Goal: Navigation & Orientation: Find specific page/section

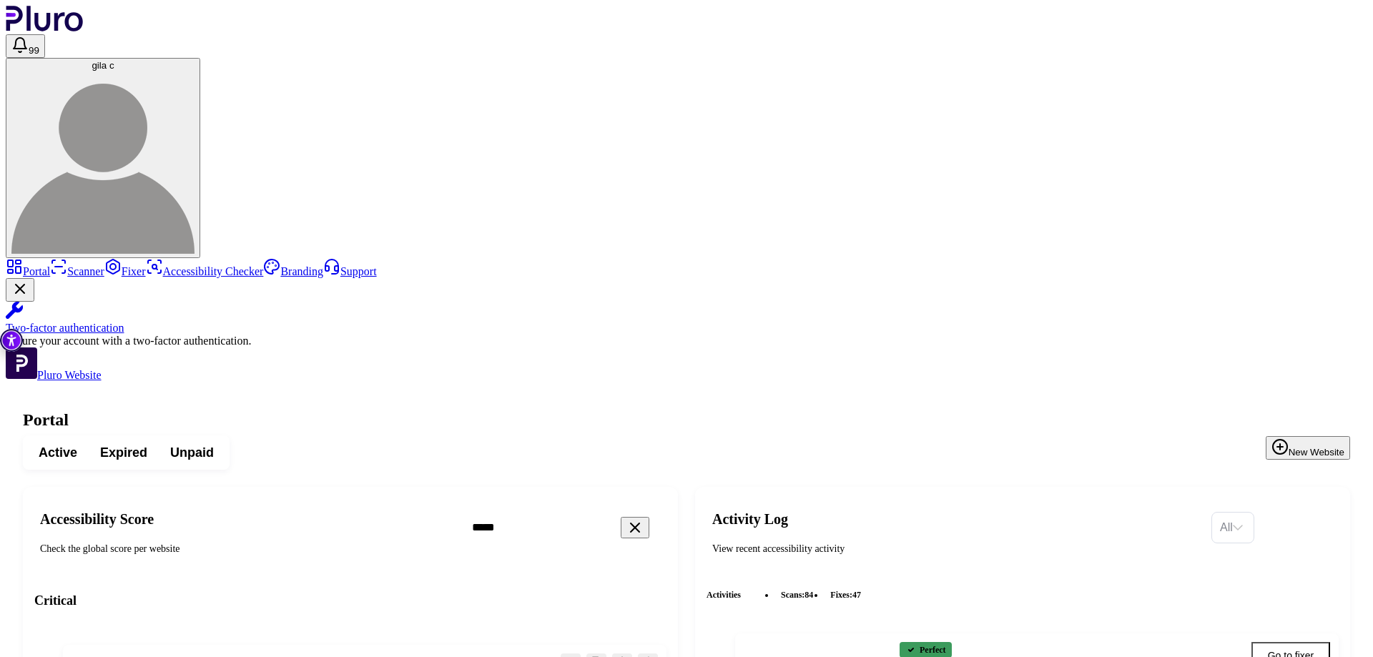
scroll to position [72, 0]
click at [578, 657] on icon "Reset the cache" at bounding box center [571, 664] width 14 height 14
click at [104, 265] on link "Fixer" at bounding box center [124, 271] width 41 height 12
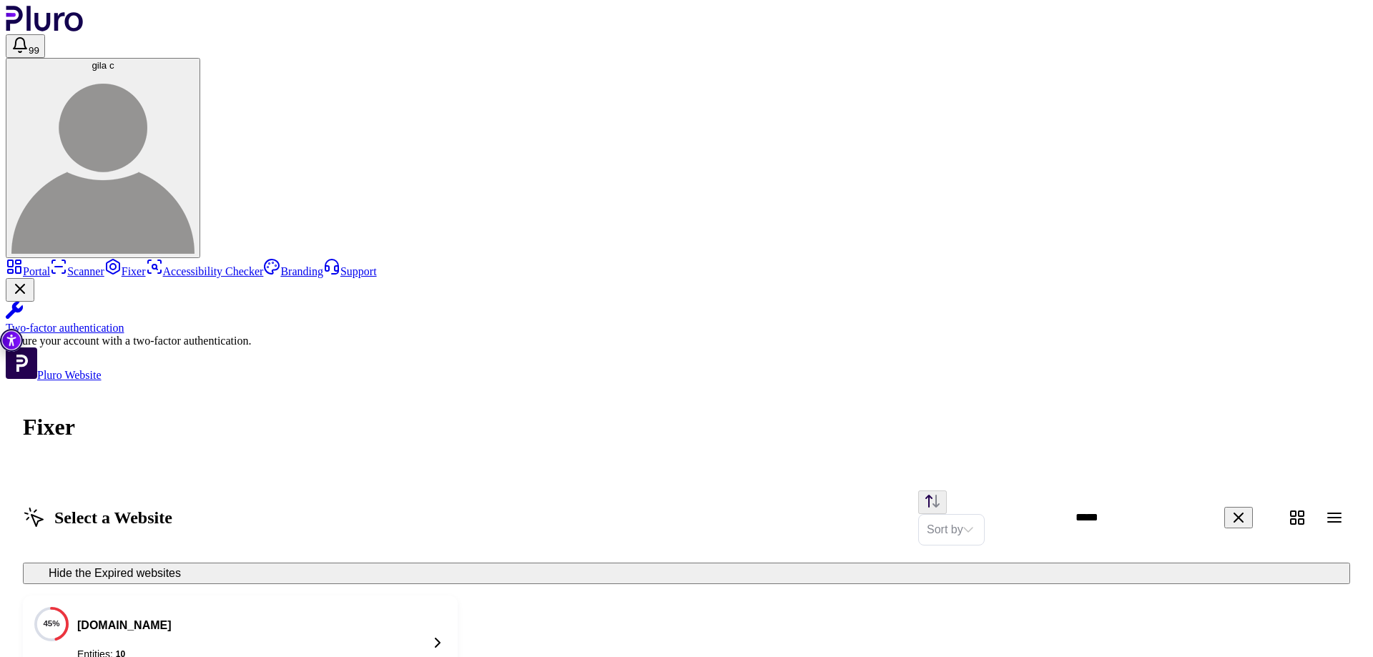
click at [104, 265] on link "Scanner" at bounding box center [77, 271] width 54 height 12
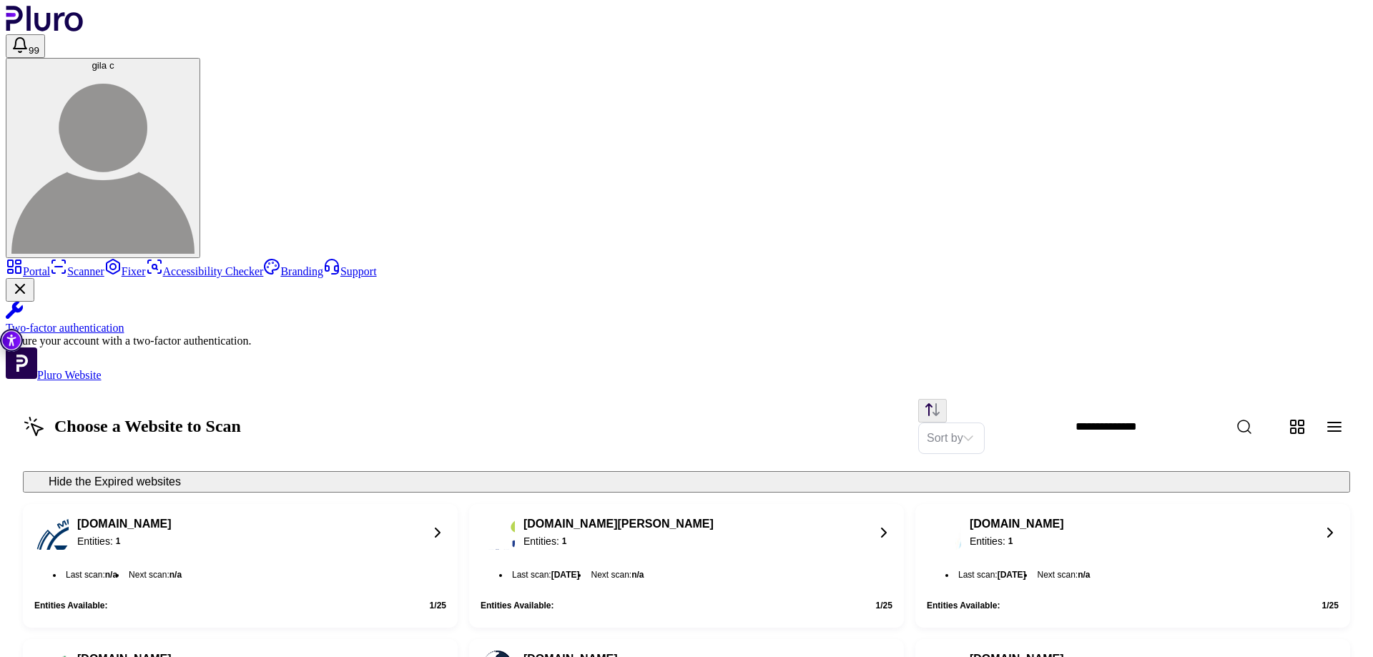
click at [50, 265] on link "Portal" at bounding box center [28, 271] width 44 height 12
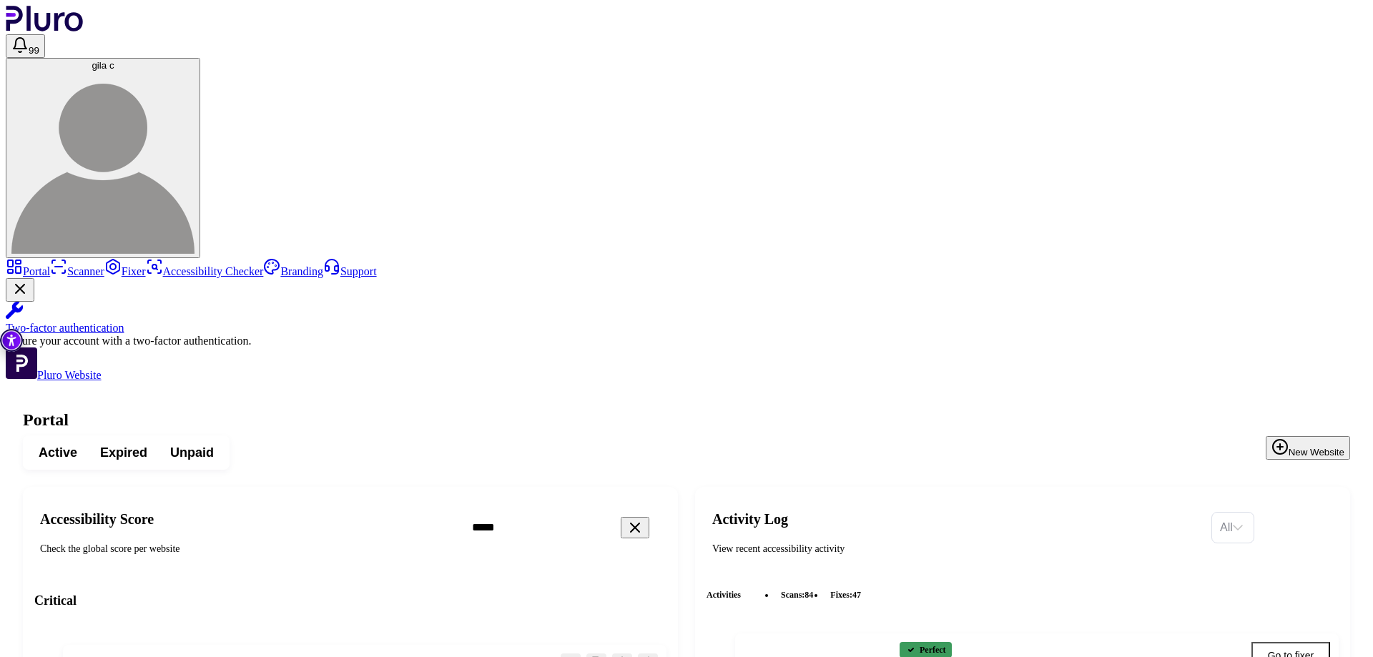
click at [1277, 642] on button "Go to fixer" at bounding box center [1291, 655] width 79 height 27
